Goal: Information Seeking & Learning: Compare options

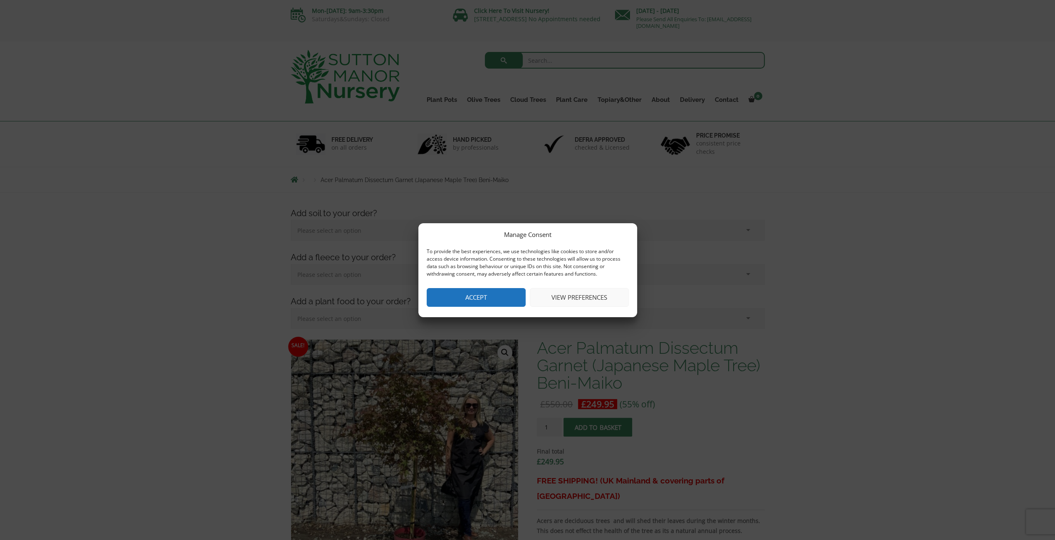
click at [463, 297] on button "Accept" at bounding box center [476, 297] width 99 height 19
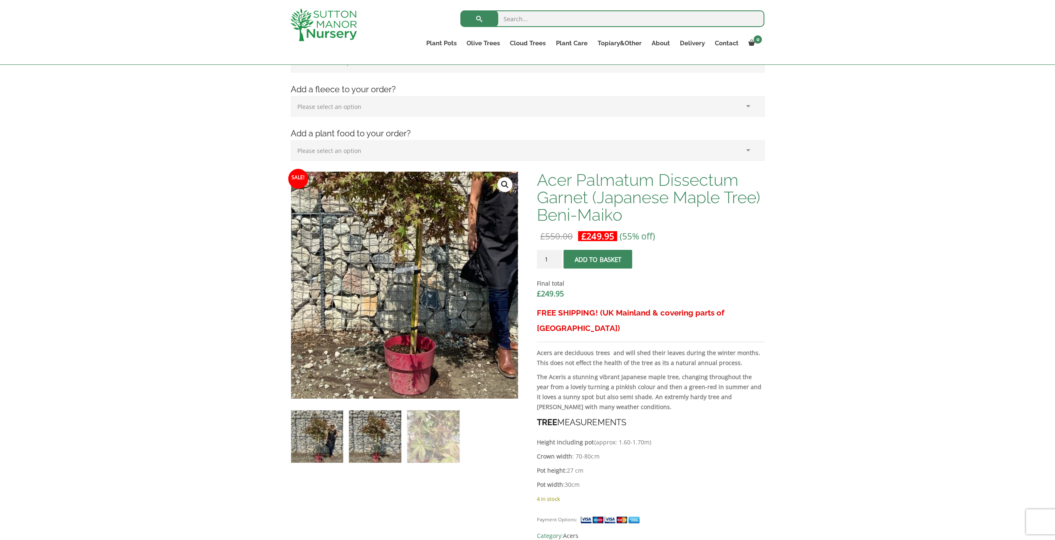
scroll to position [166, 0]
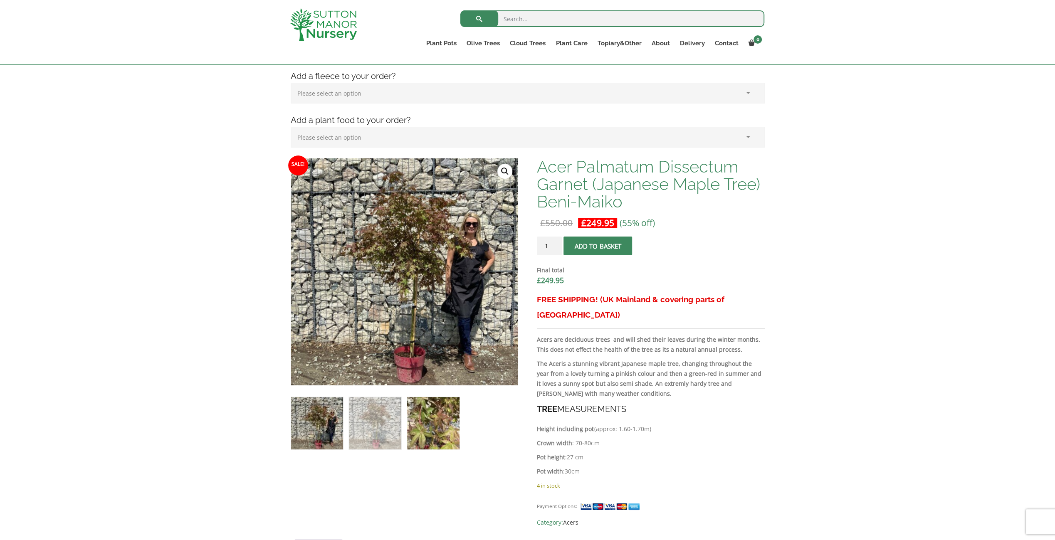
click at [441, 426] on img at bounding box center [433, 423] width 52 height 52
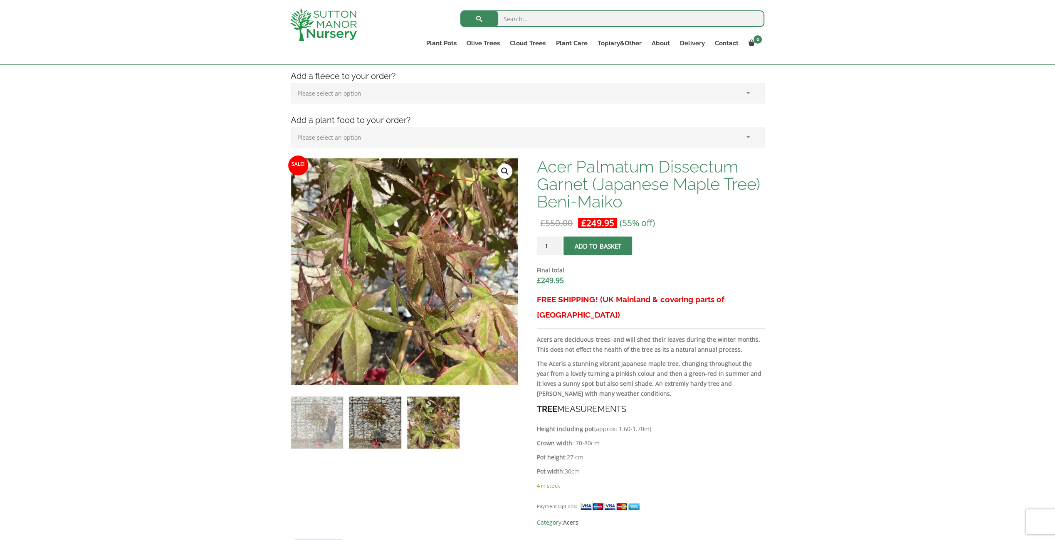
click at [378, 426] on img at bounding box center [375, 423] width 52 height 52
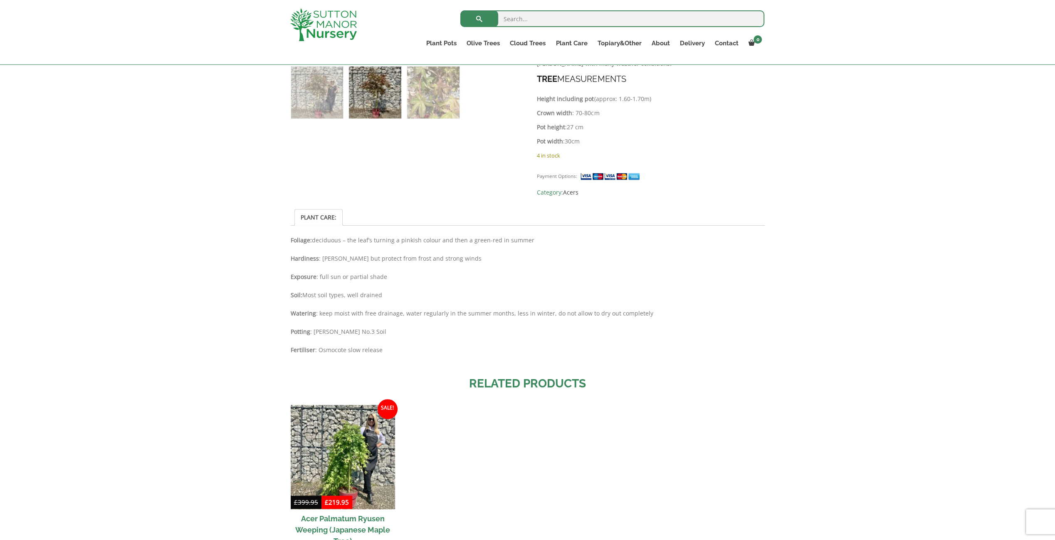
scroll to position [582, 0]
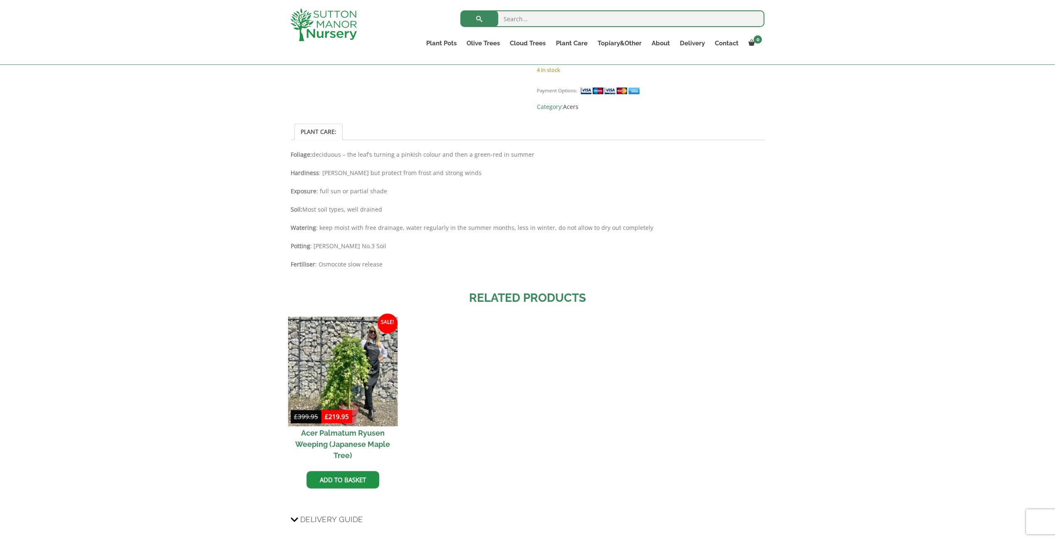
click at [358, 361] on img at bounding box center [343, 372] width 110 height 110
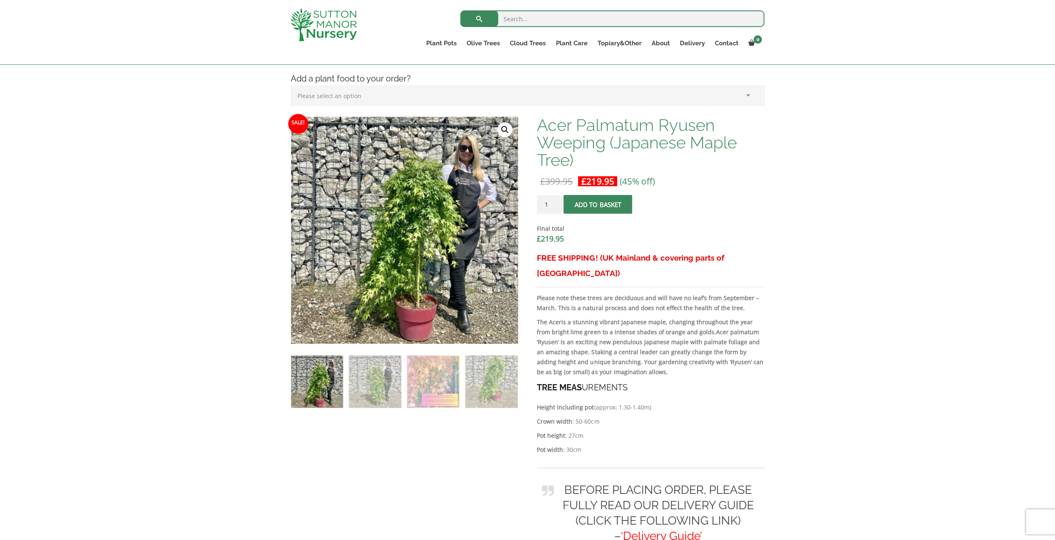
scroll to position [208, 0]
